Goal: Transaction & Acquisition: Download file/media

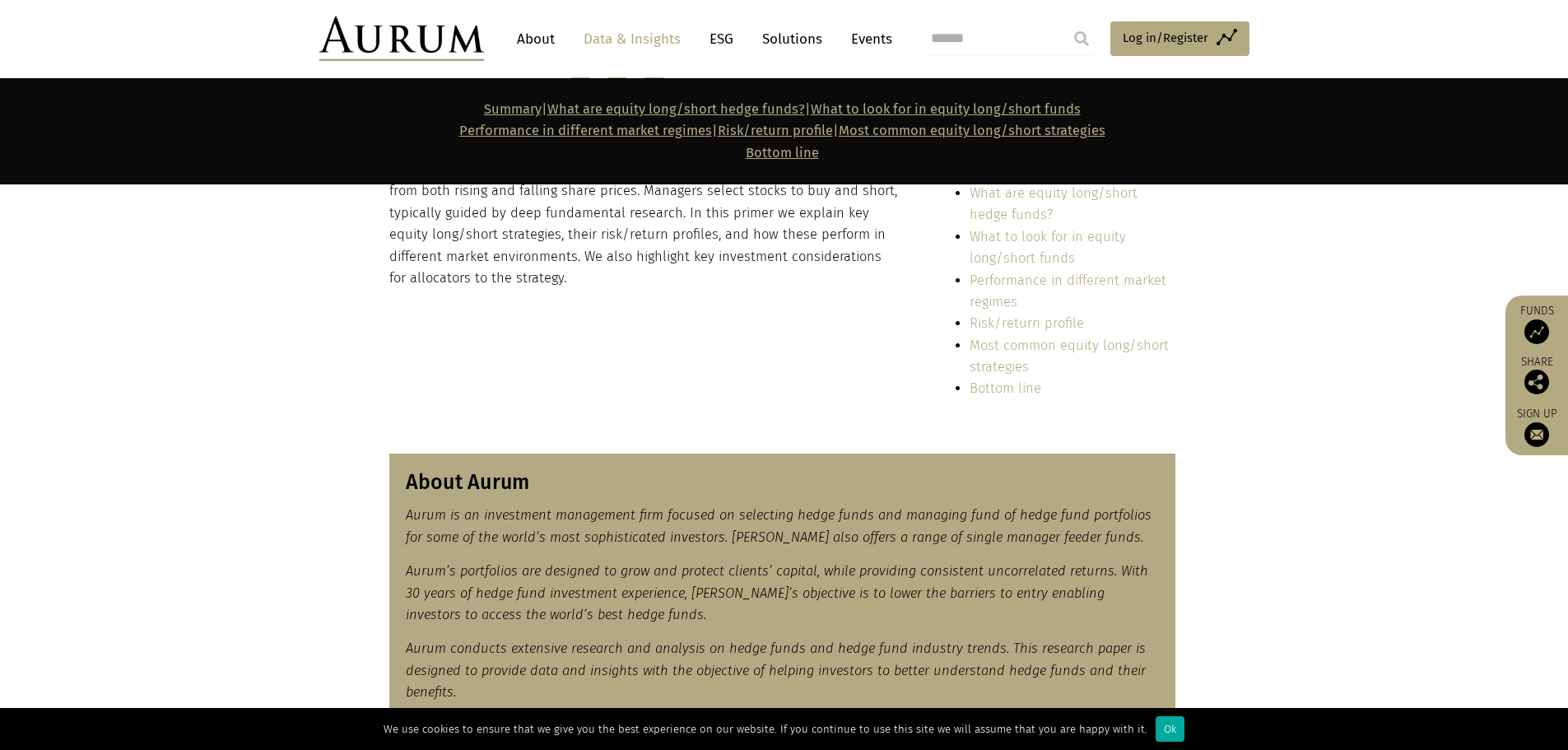
scroll to position [246, 0]
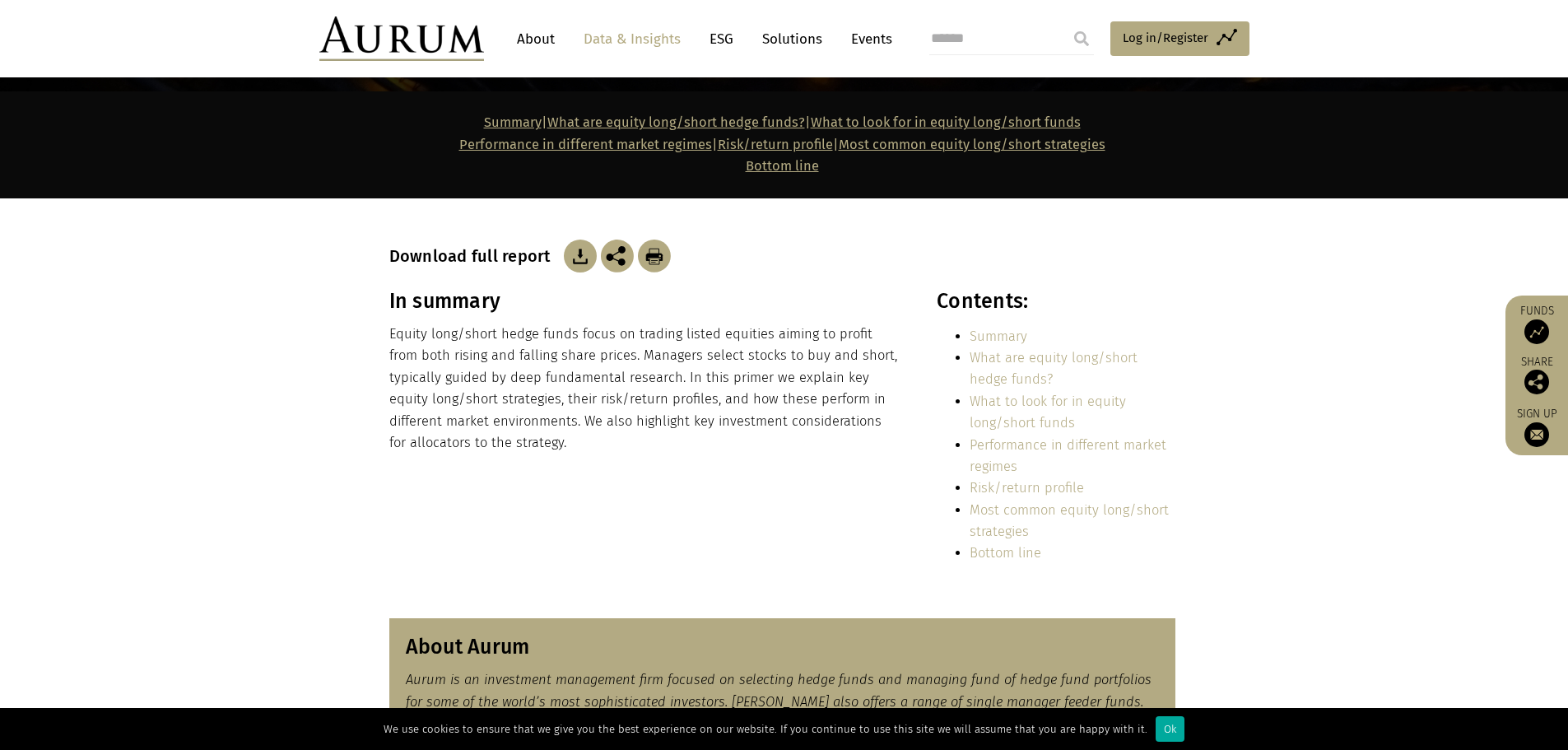
click at [574, 250] on img at bounding box center [580, 256] width 33 height 33
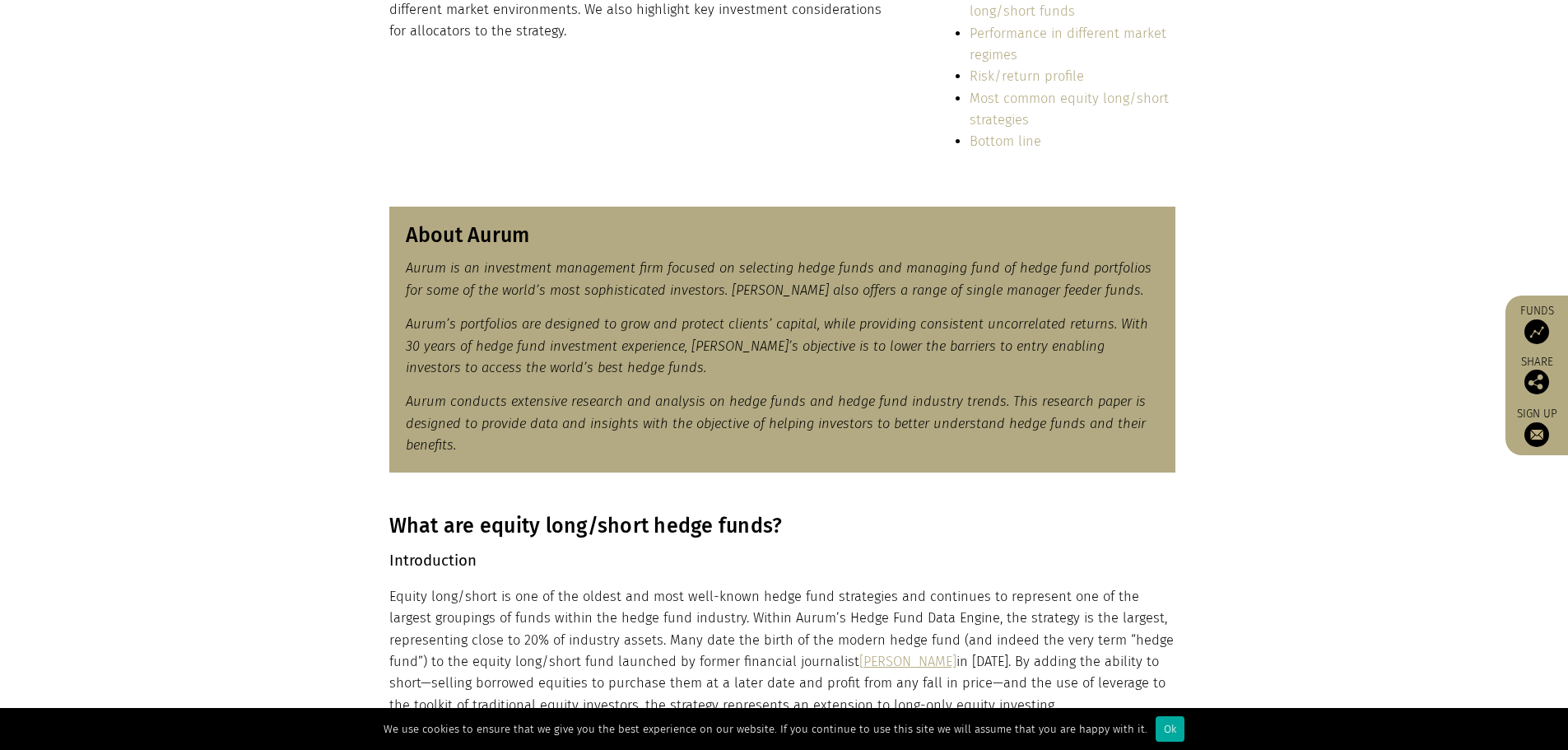
scroll to position [0, 0]
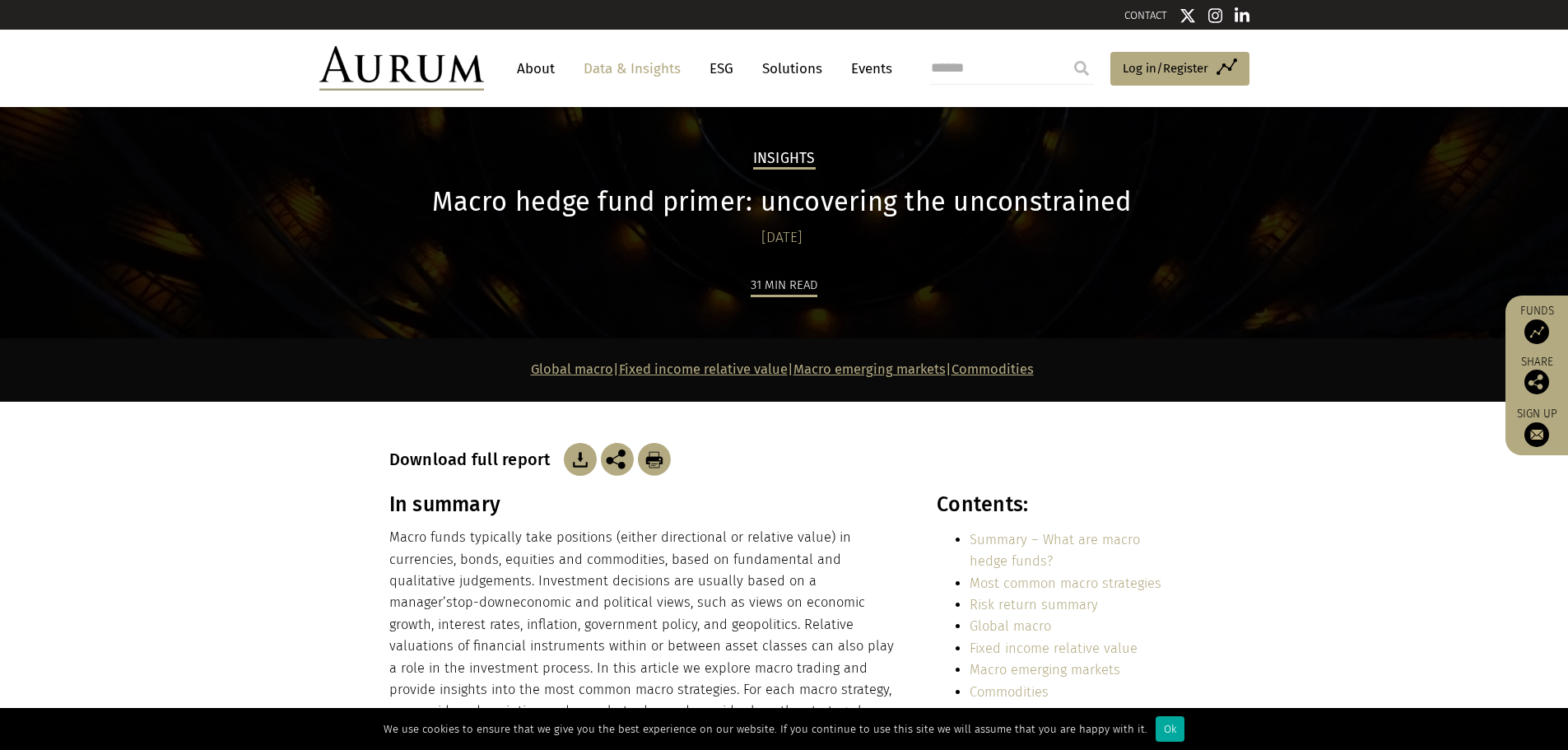
click at [574, 459] on img at bounding box center [580, 459] width 33 height 33
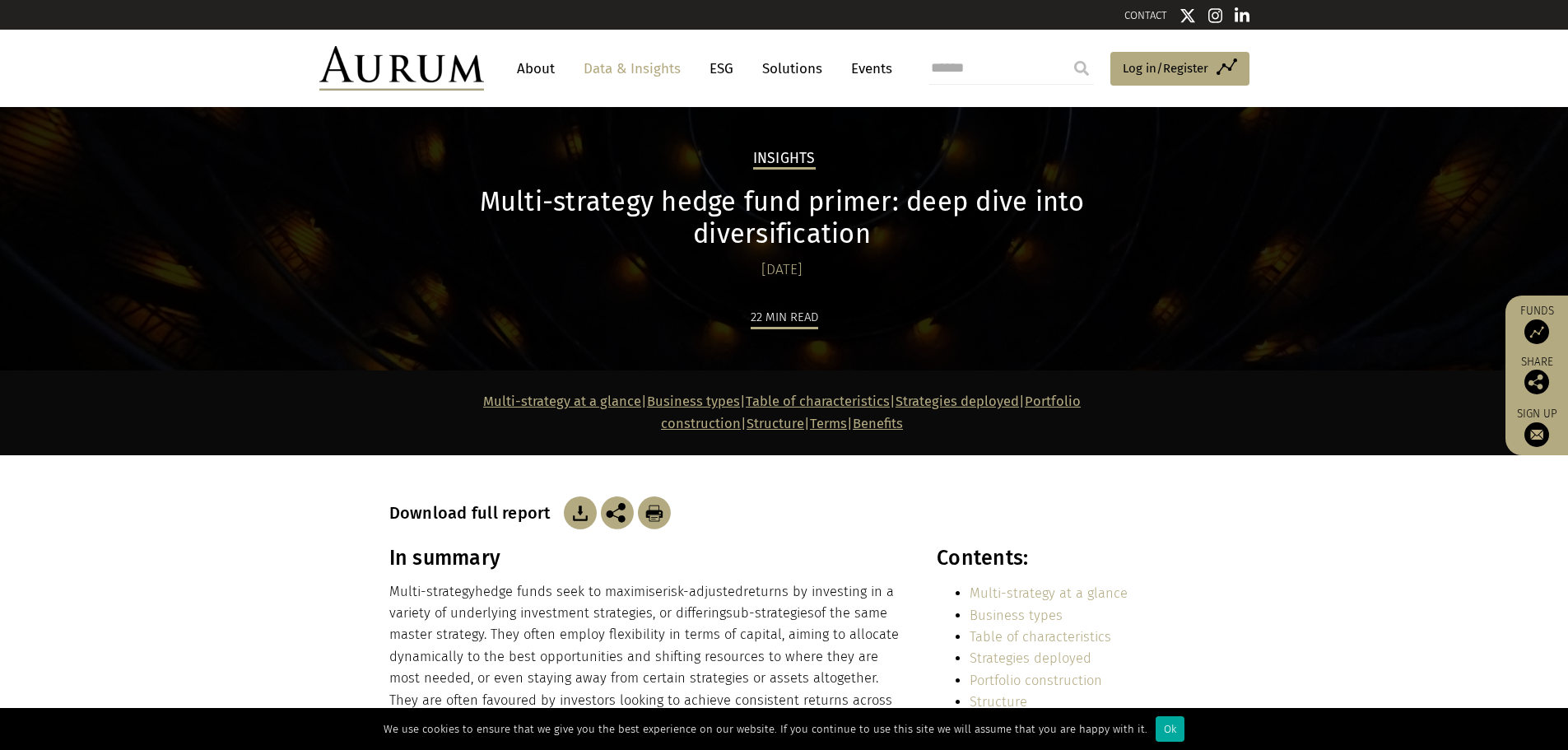
click at [573, 496] on img at bounding box center [580, 512] width 33 height 33
